Goal: Navigation & Orientation: Find specific page/section

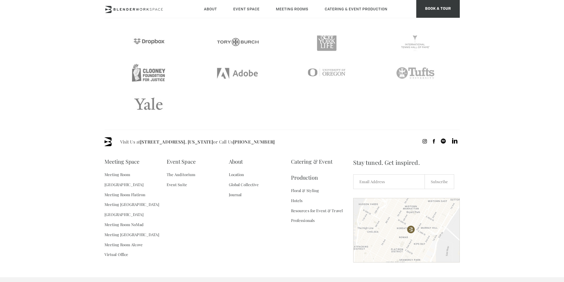
scroll to position [1235, 0]
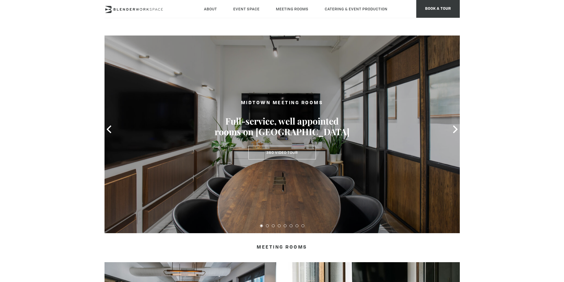
scroll to position [0, 0]
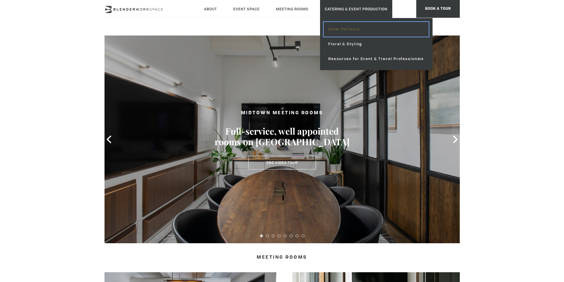
click at [356, 32] on link "Hotel Partners" at bounding box center [376, 29] width 105 height 15
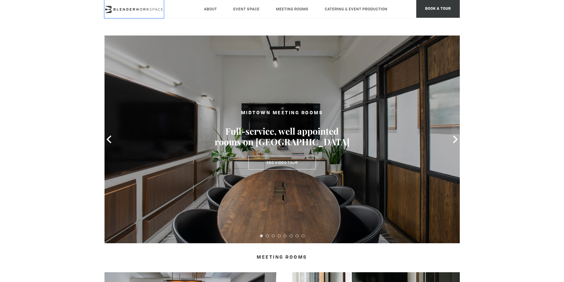
click at [121, 9] on icon at bounding box center [121, 9] width 2 height 2
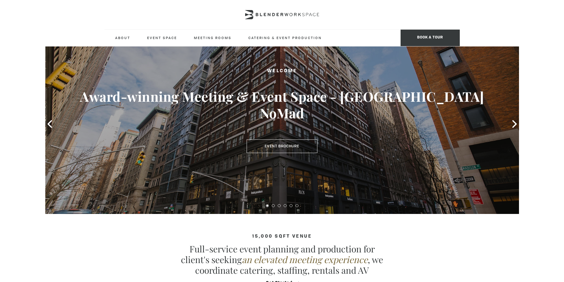
scroll to position [23, 0]
